Goal: Task Accomplishment & Management: Use online tool/utility

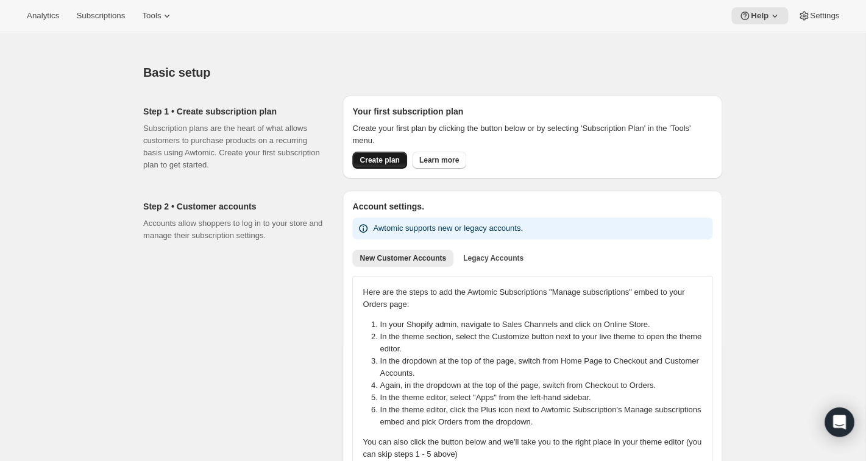
click at [381, 156] on span "Create plan" at bounding box center [379, 160] width 40 height 10
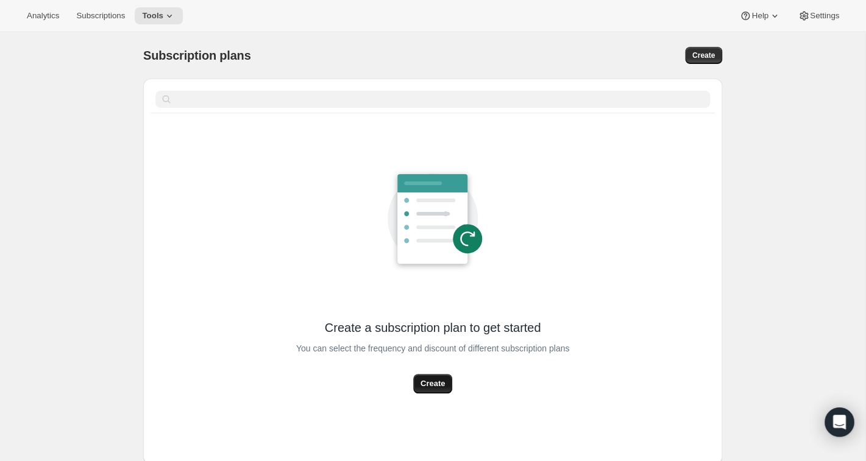
click at [431, 383] on span "Create" at bounding box center [432, 384] width 24 height 12
select select "WEEK"
select select "MONTH"
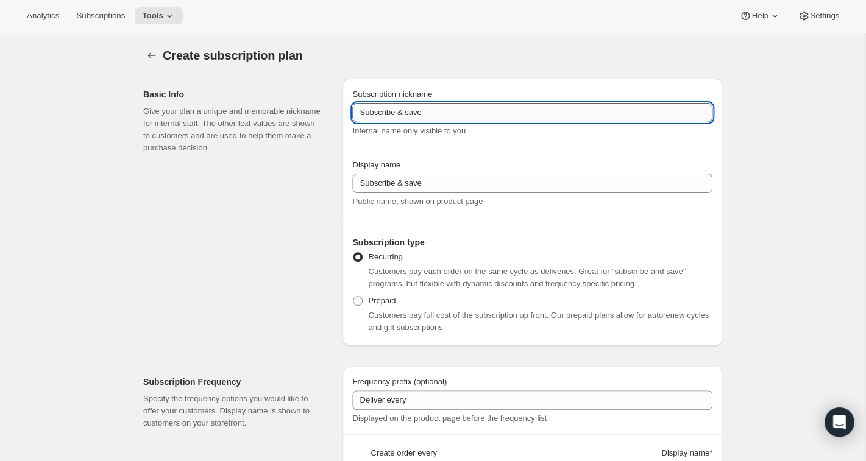
click at [398, 110] on input "Subscribe & save" at bounding box center [532, 112] width 360 height 19
drag, startPoint x: 448, startPoint y: 113, endPoint x: 341, endPoint y: 110, distance: 107.8
click at [352, 110] on input "SubscribeMSS & save" at bounding box center [532, 112] width 360 height 19
type input "MSS"
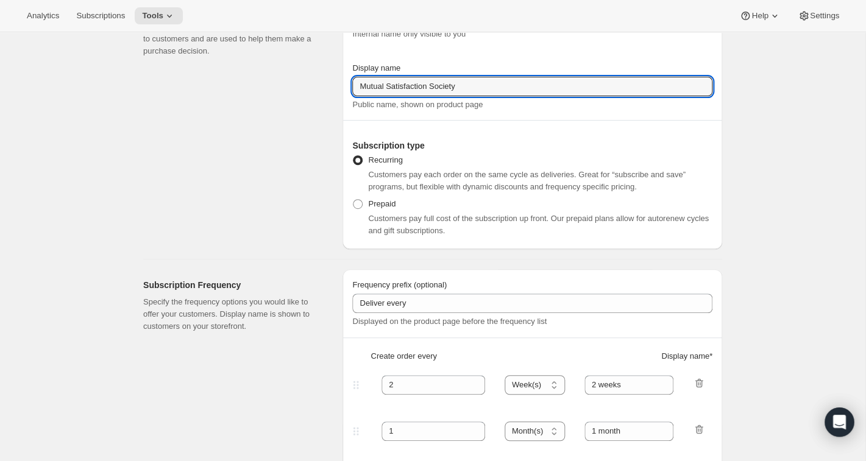
scroll to position [99, 0]
type input "Mutual Satisfaction Society"
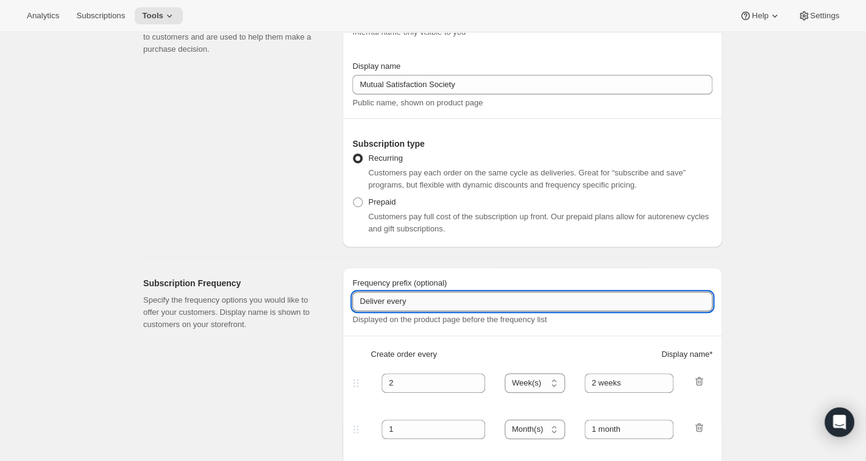
click at [422, 303] on input "Deliver every" at bounding box center [532, 301] width 360 height 19
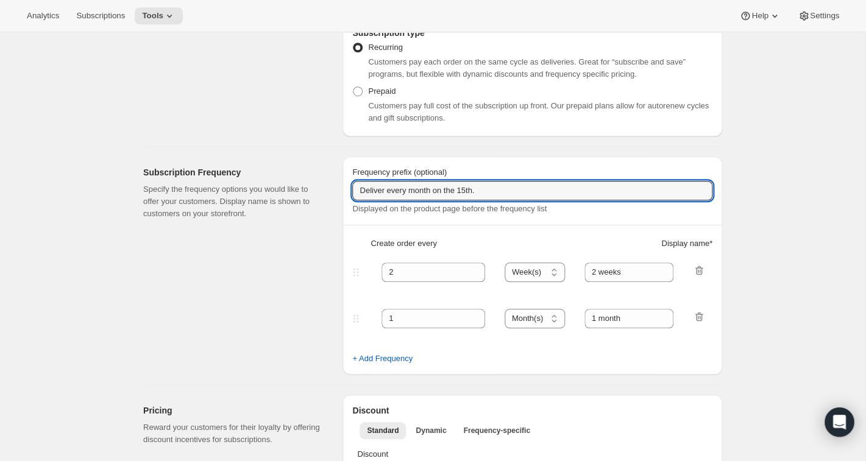
scroll to position [219, 0]
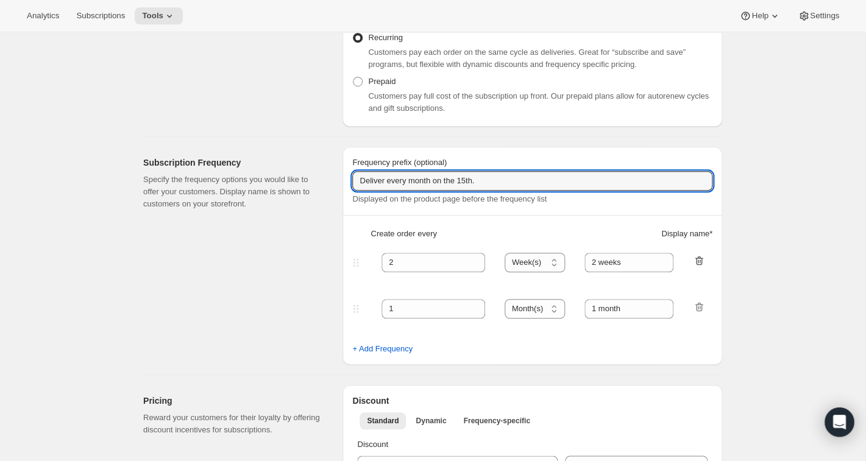
type input "Deliver every month on the 15th."
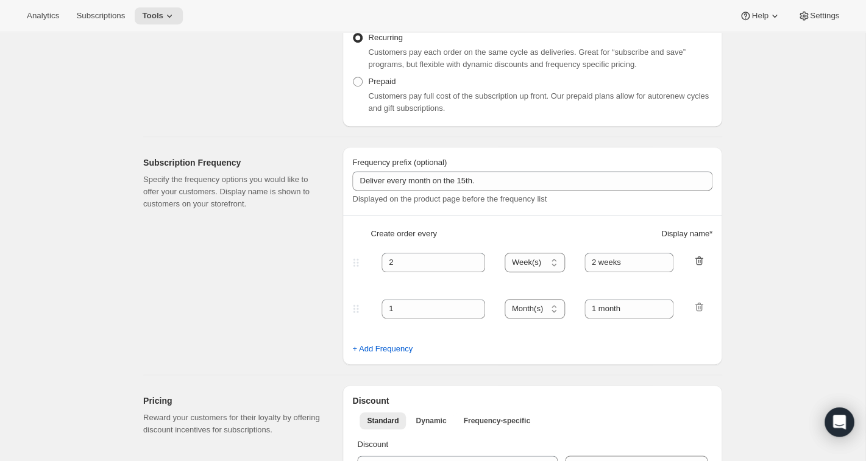
click at [699, 258] on icon "button" at bounding box center [699, 260] width 8 height 9
type input "1"
select select "MONTH"
type input "1 month"
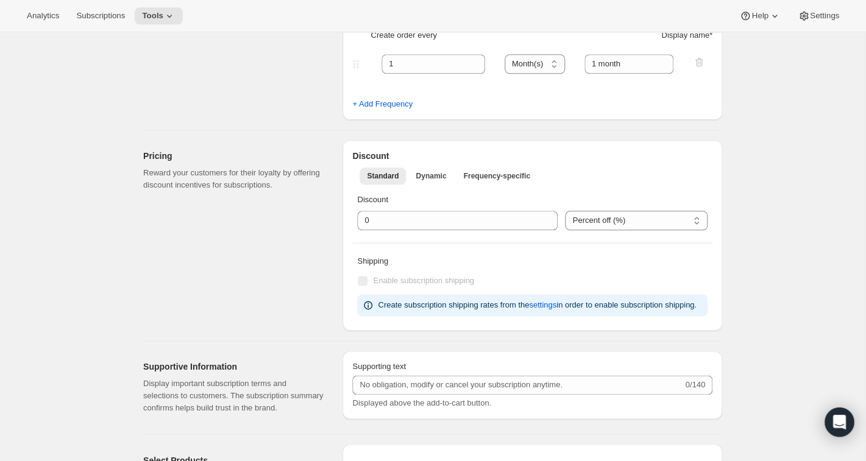
scroll to position [420, 0]
click at [436, 175] on span "Dynamic" at bounding box center [430, 174] width 30 height 10
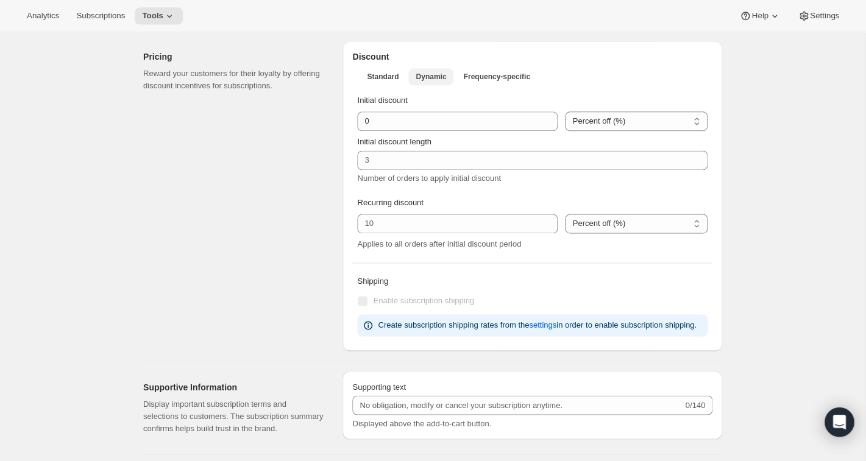
scroll to position [514, 0]
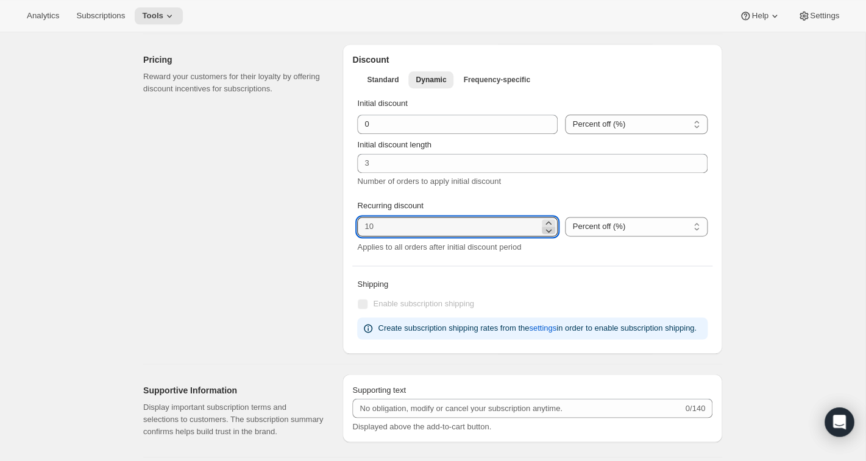
click at [551, 231] on icon at bounding box center [549, 231] width 6 height 4
click at [551, 221] on icon at bounding box center [548, 223] width 12 height 12
click at [552, 230] on icon at bounding box center [549, 231] width 6 height 4
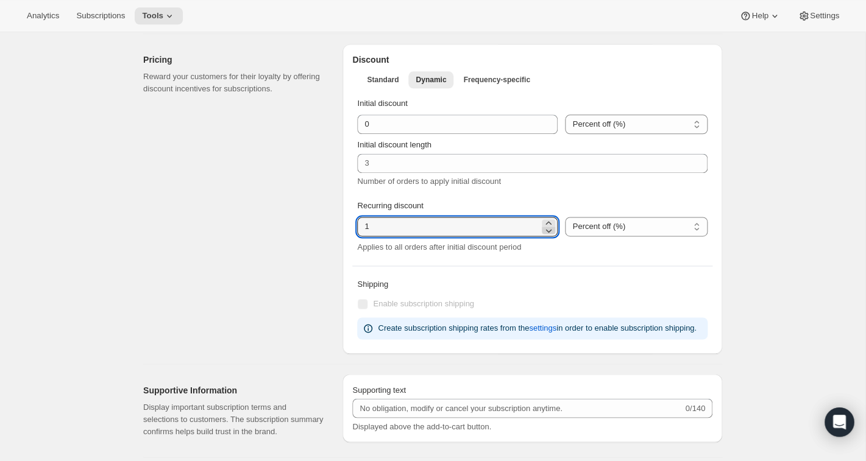
click at [552, 230] on icon at bounding box center [549, 231] width 6 height 4
type input "0"
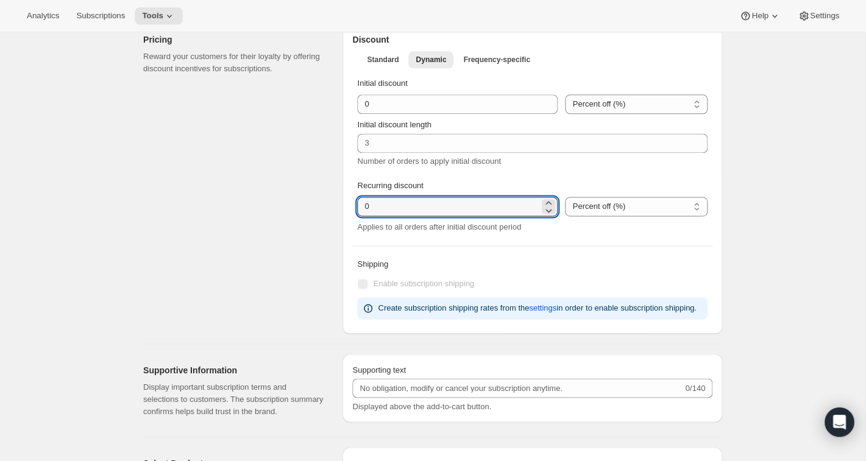
scroll to position [521, 0]
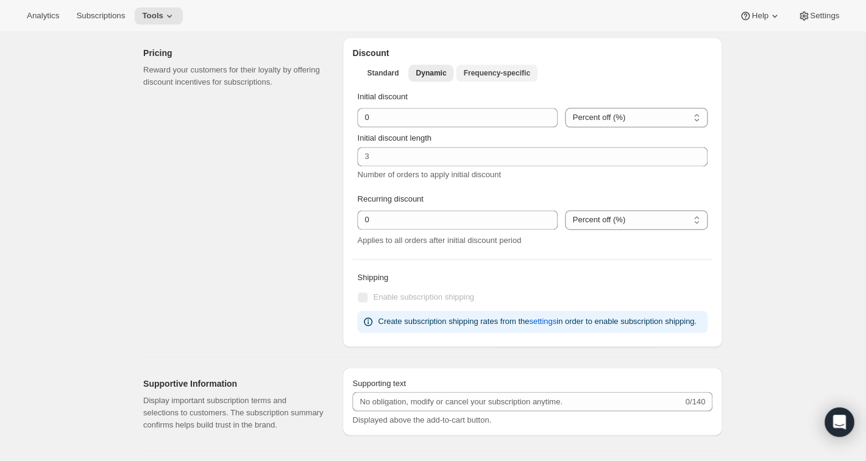
click at [503, 76] on span "Frequency-specific" at bounding box center [496, 73] width 66 height 10
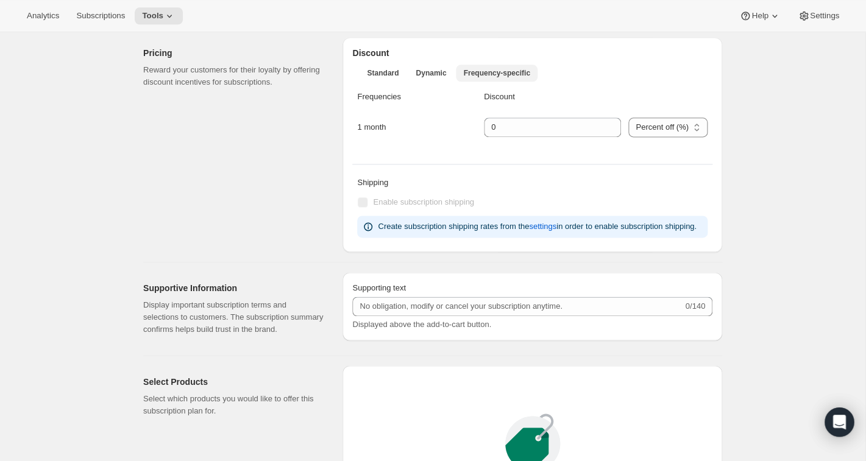
click at [503, 76] on span "Frequency-specific" at bounding box center [496, 73] width 66 height 10
click at [387, 74] on span "Standard" at bounding box center [383, 73] width 32 height 10
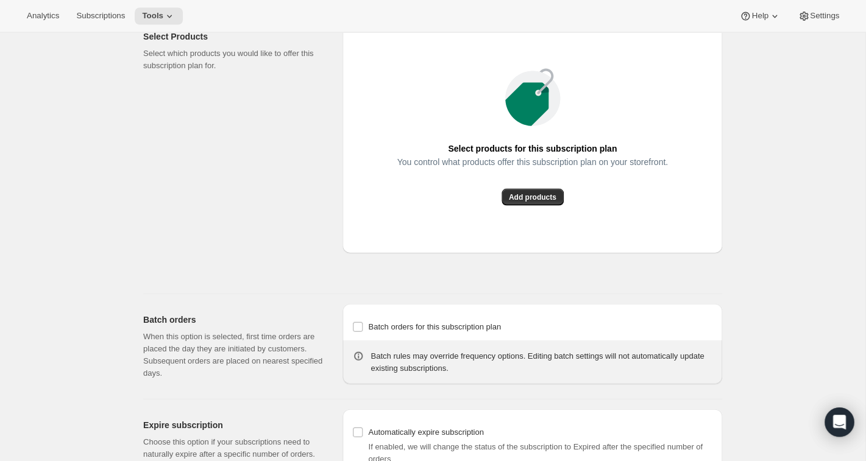
scroll to position [853, 0]
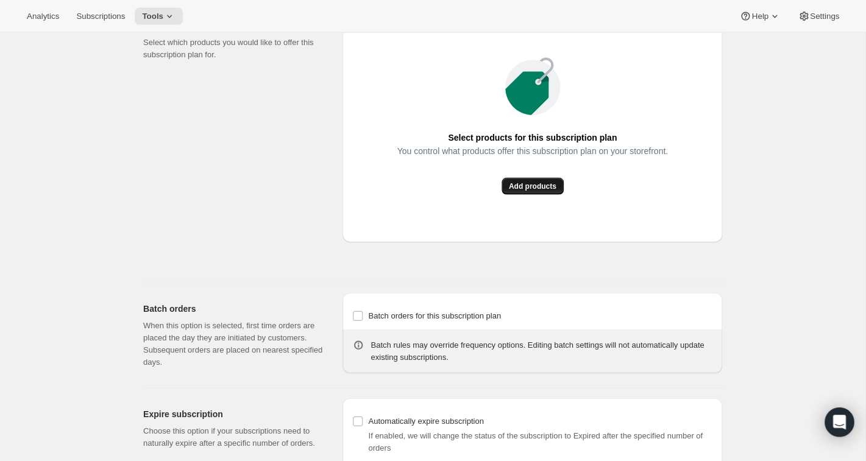
click at [532, 191] on span "Add products" at bounding box center [533, 186] width 48 height 10
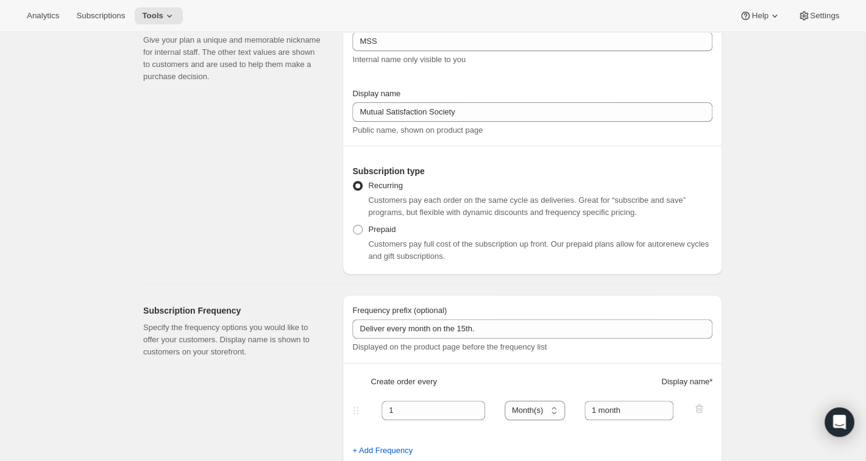
scroll to position [0, 0]
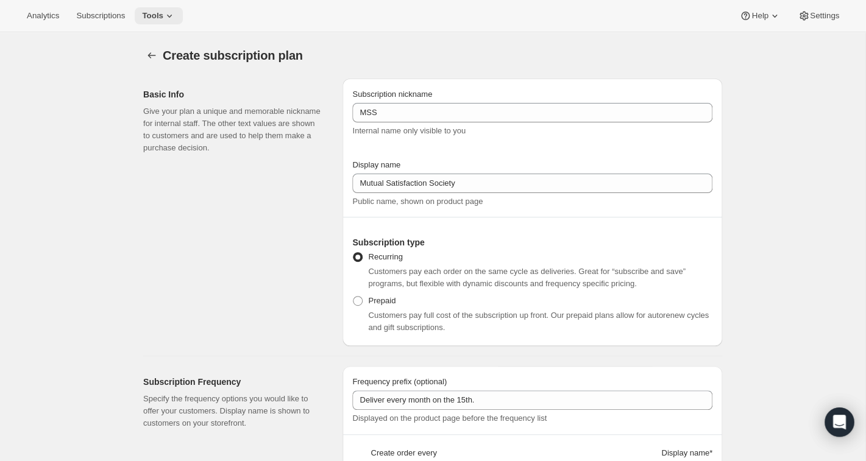
click at [159, 19] on span "Tools" at bounding box center [152, 16] width 21 height 10
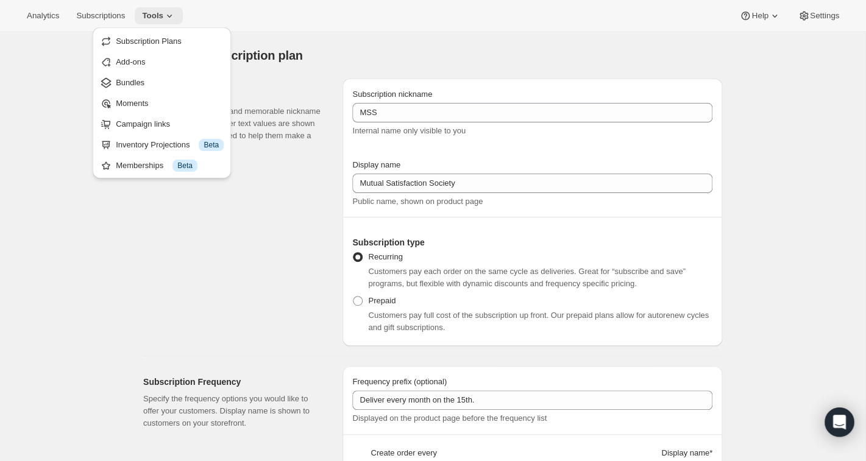
click at [163, 16] on span "Tools" at bounding box center [152, 16] width 21 height 10
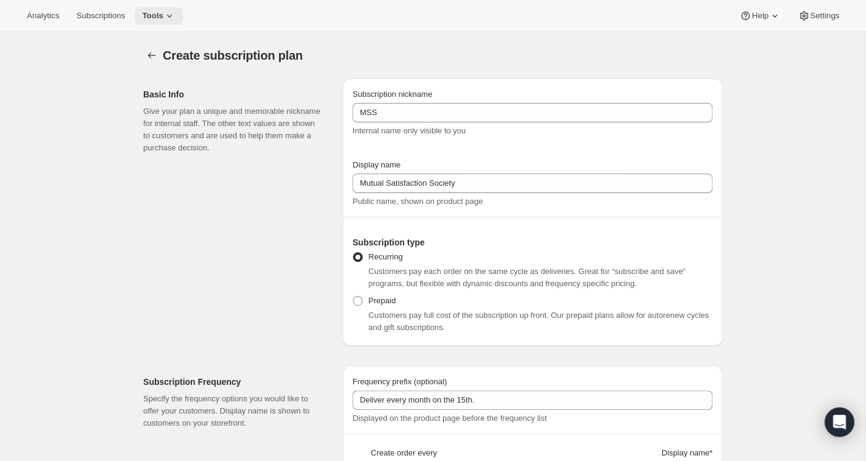
click at [163, 16] on span "Tools" at bounding box center [152, 16] width 21 height 10
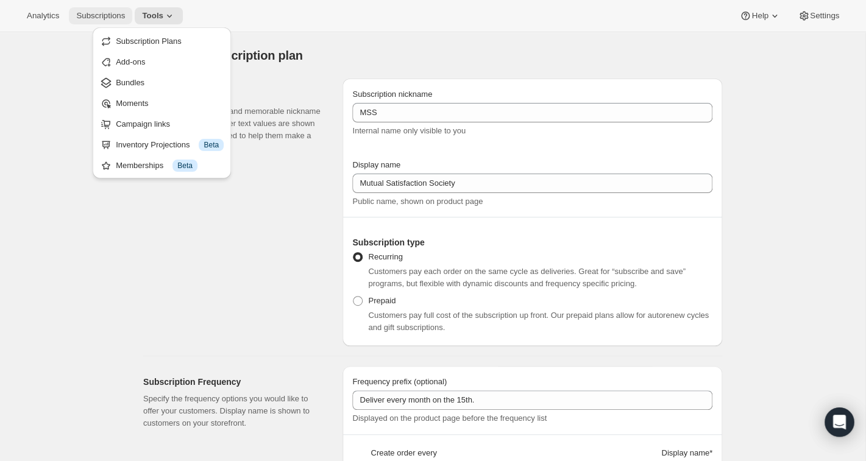
click at [113, 15] on span "Subscriptions" at bounding box center [100, 16] width 49 height 10
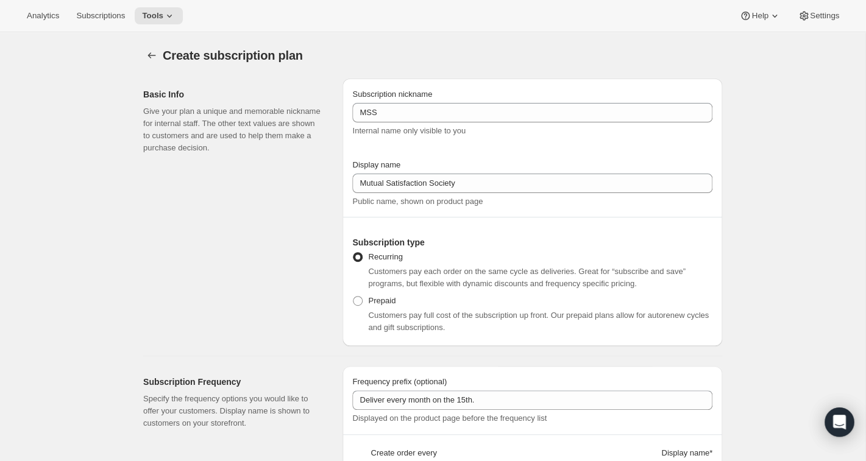
click at [652, 44] on div "Create subscription plan. This page is ready Create subscription plan" at bounding box center [432, 55] width 579 height 46
click at [281, 58] on span "Create subscription plan" at bounding box center [233, 55] width 140 height 13
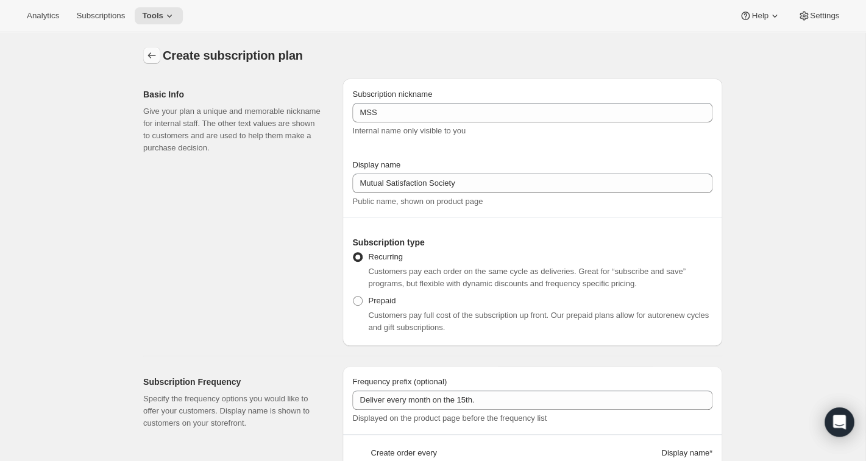
click at [151, 57] on icon "Subscription plans" at bounding box center [152, 55] width 12 height 12
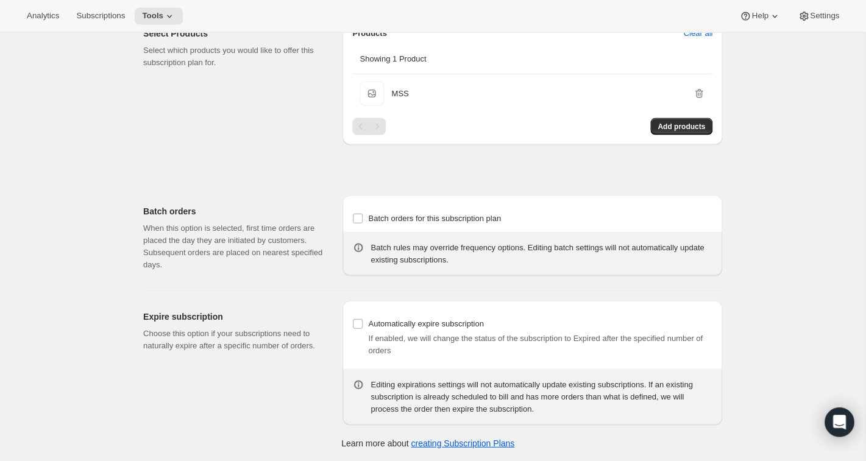
scroll to position [869, 0]
click at [362, 216] on input "Batch orders for this subscription plan" at bounding box center [358, 218] width 10 height 10
checkbox input "true"
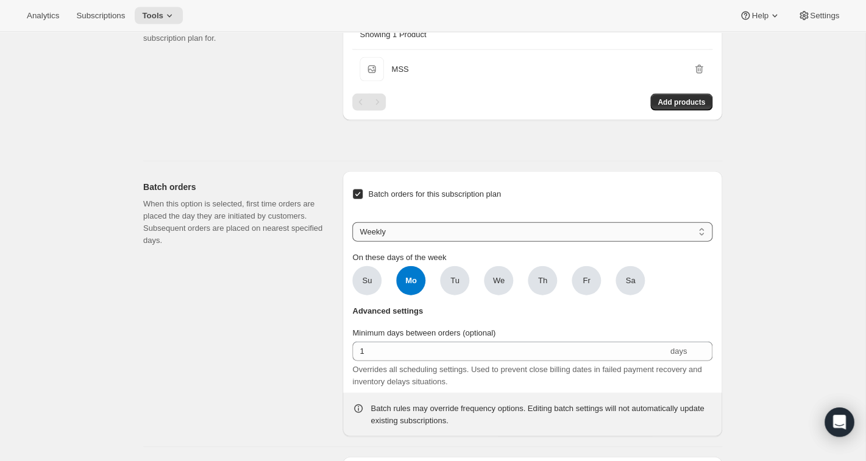
select select "MONTHDAY"
click option "Monthly" at bounding box center [0, 0] width 0 height 0
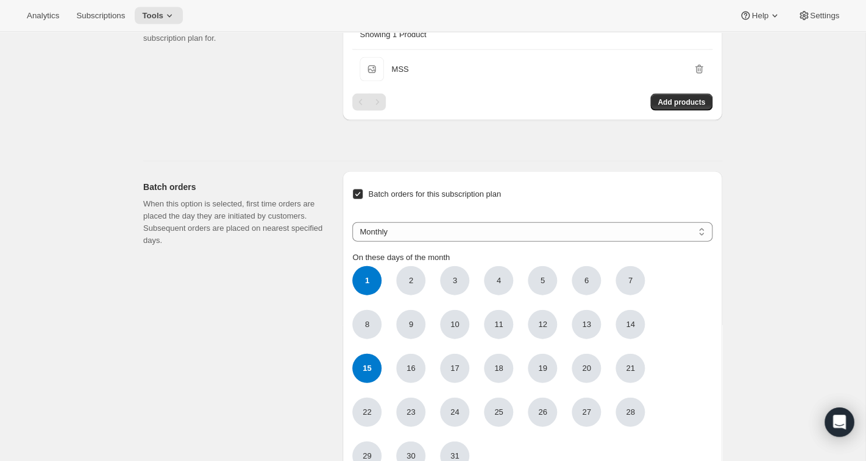
click at [372, 295] on span "1" at bounding box center [366, 280] width 29 height 29
click at [367, 287] on span "1" at bounding box center [367, 281] width 4 height 12
click at [0, 0] on input "1" at bounding box center [0, 0] width 0 height 0
click at [363, 383] on span "15" at bounding box center [366, 368] width 29 height 29
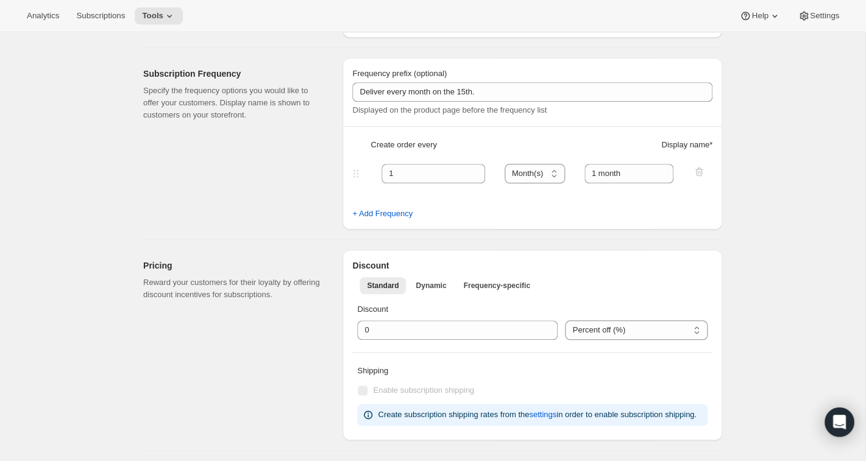
scroll to position [0, 0]
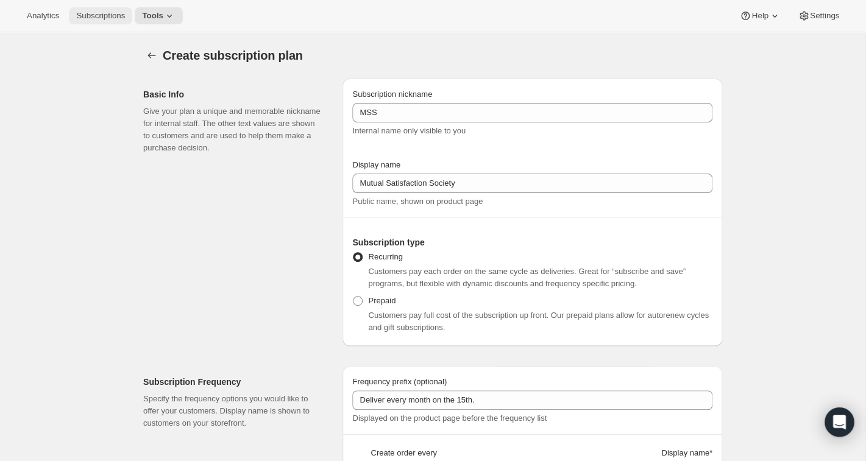
click at [104, 14] on span "Subscriptions" at bounding box center [100, 16] width 49 height 10
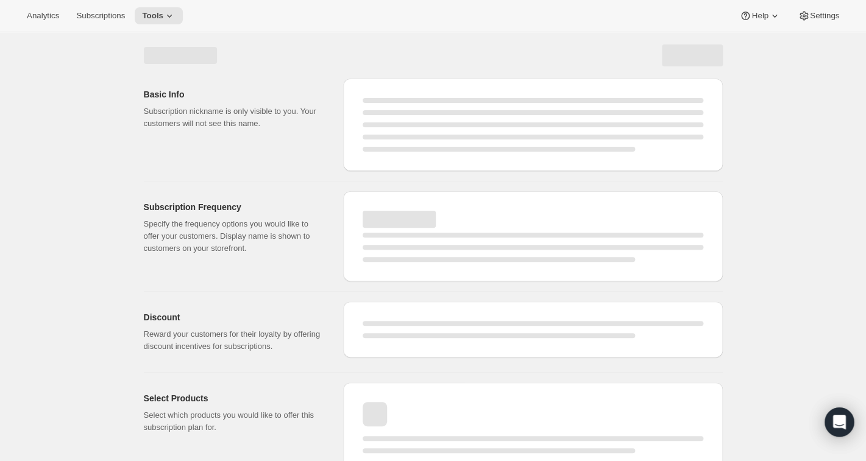
select select "WEEK"
select select "MONTH"
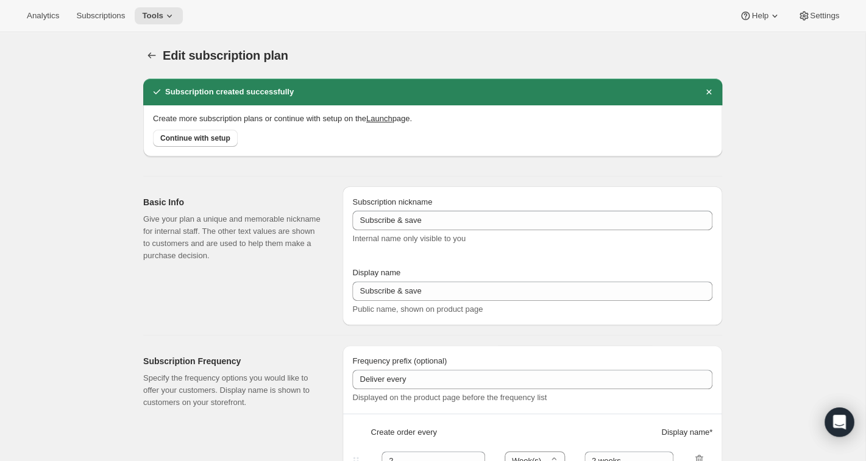
type input "MSS"
type input "Mutual Satisfaction Society"
type input "Deliver every month on the 15th."
type input "1"
select select "MONTH"
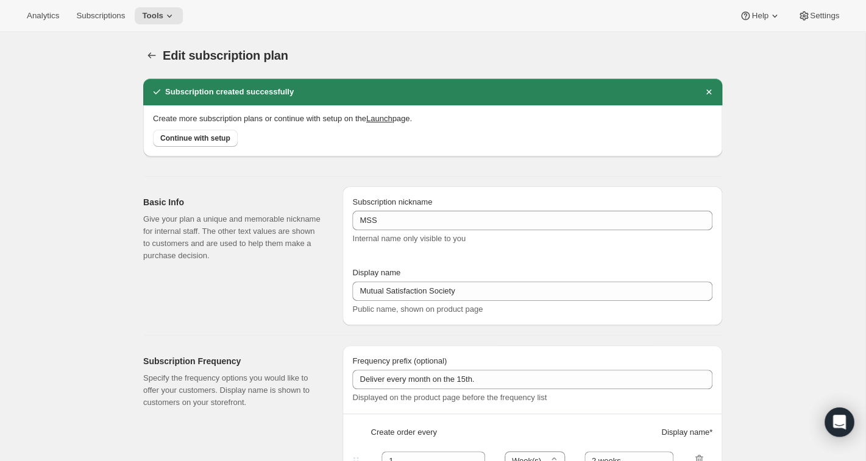
type input "1 month"
checkbox input "true"
select select "MONTHDAY"
